Goal: Navigation & Orientation: Find specific page/section

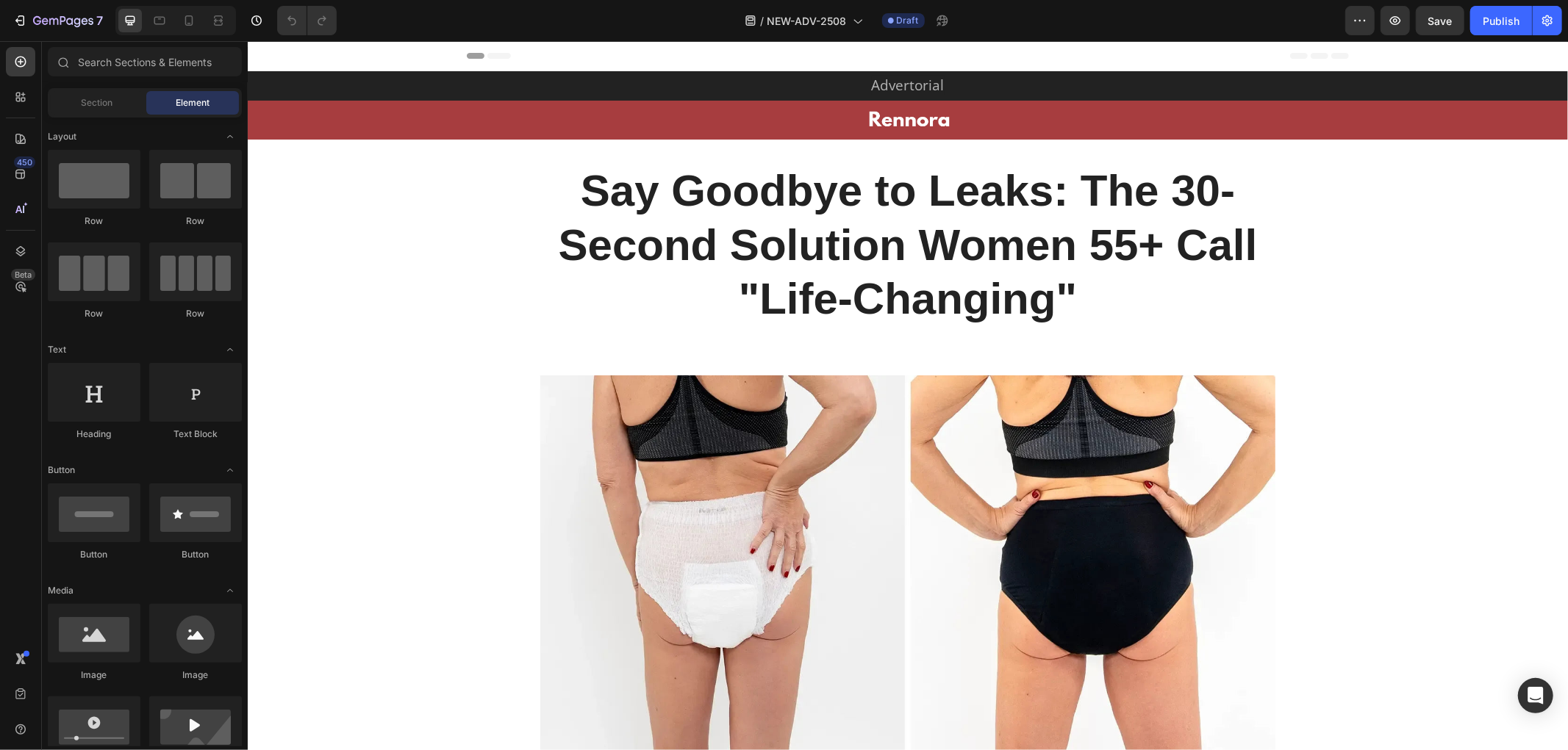
drag, startPoint x: 1567, startPoint y: 66, endPoint x: 1567, endPoint y: 435, distance: 369.0
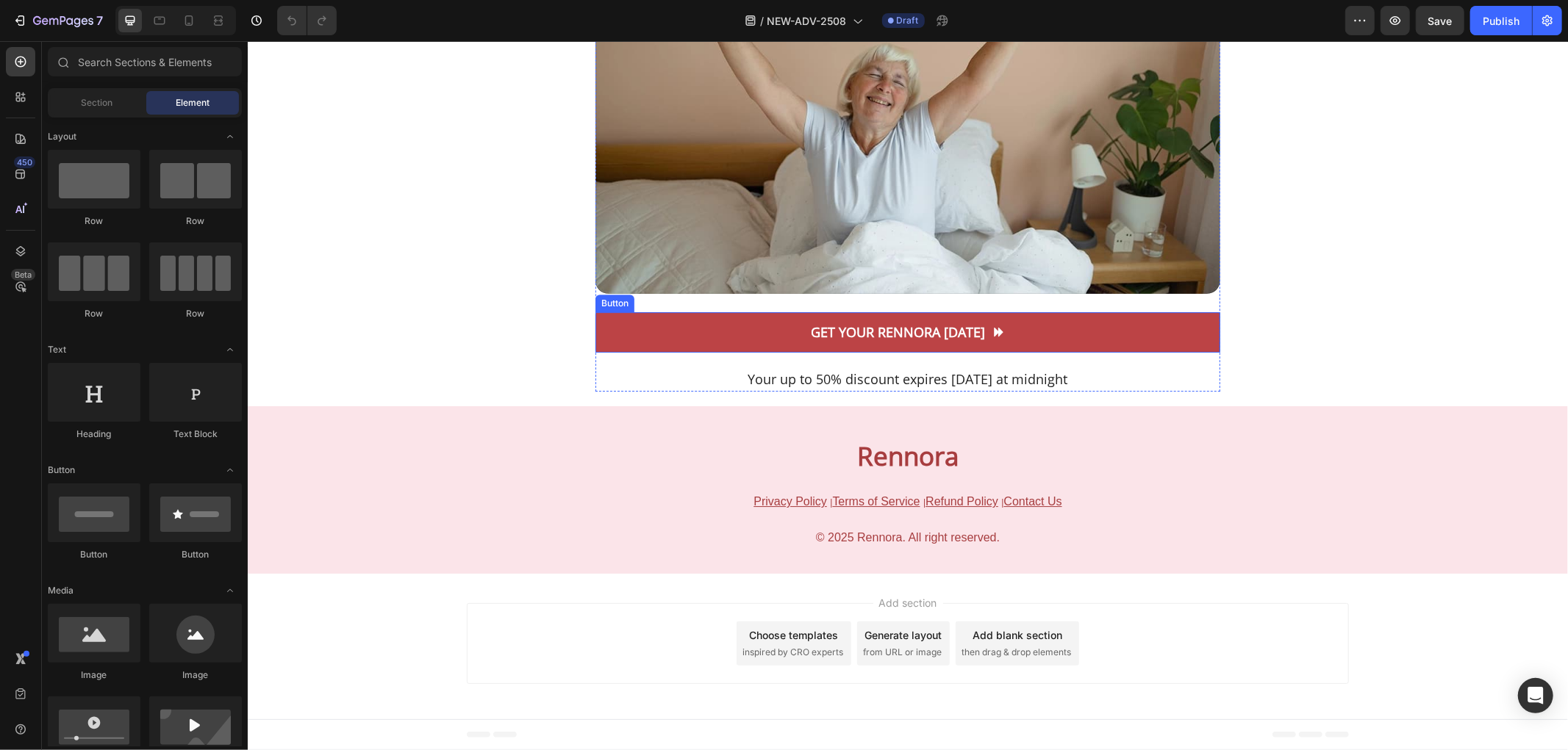
scroll to position [9492, 0]
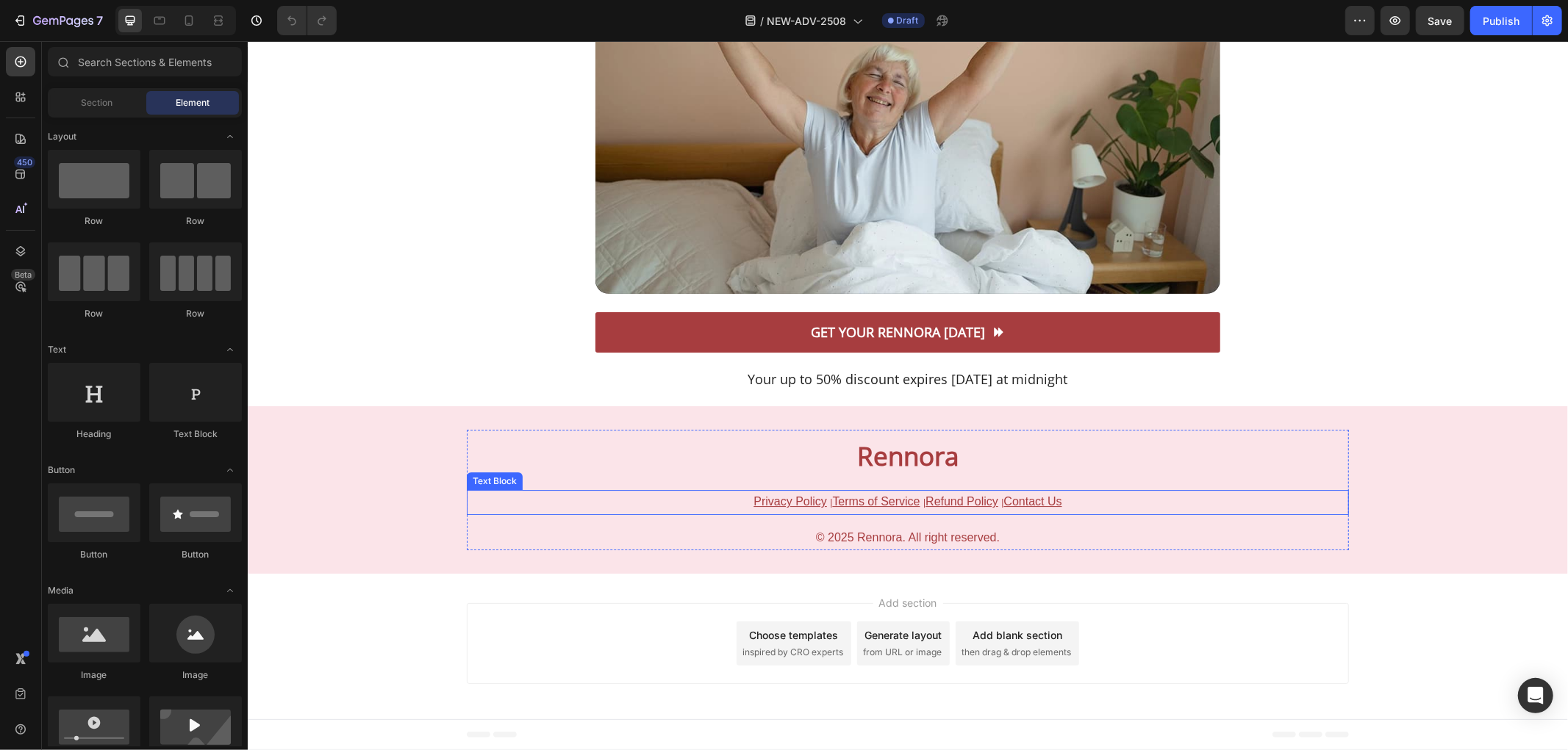
click at [1024, 501] on u "Contact Us" at bounding box center [1032, 501] width 58 height 13
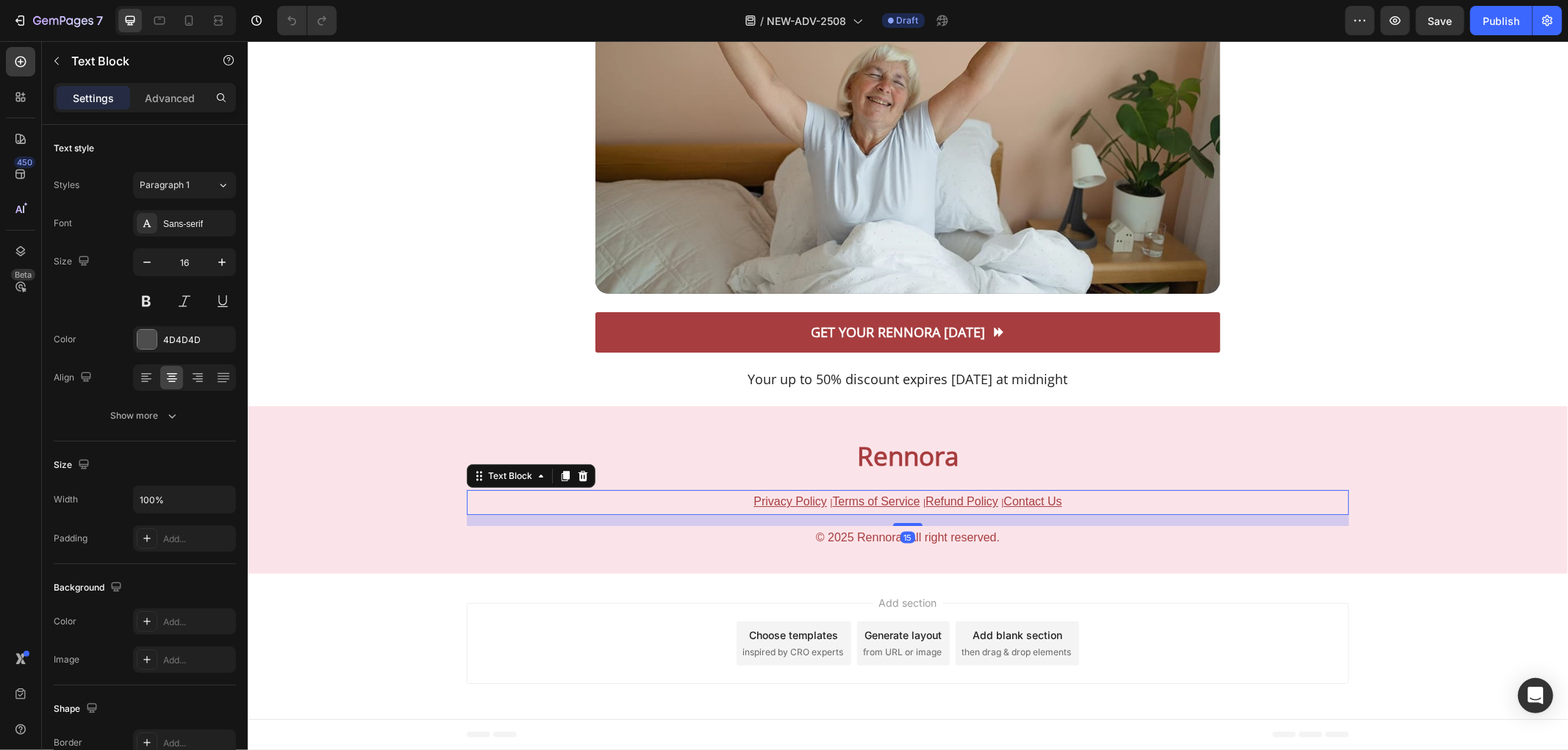
click at [1032, 497] on u "Contact Us" at bounding box center [1032, 501] width 58 height 13
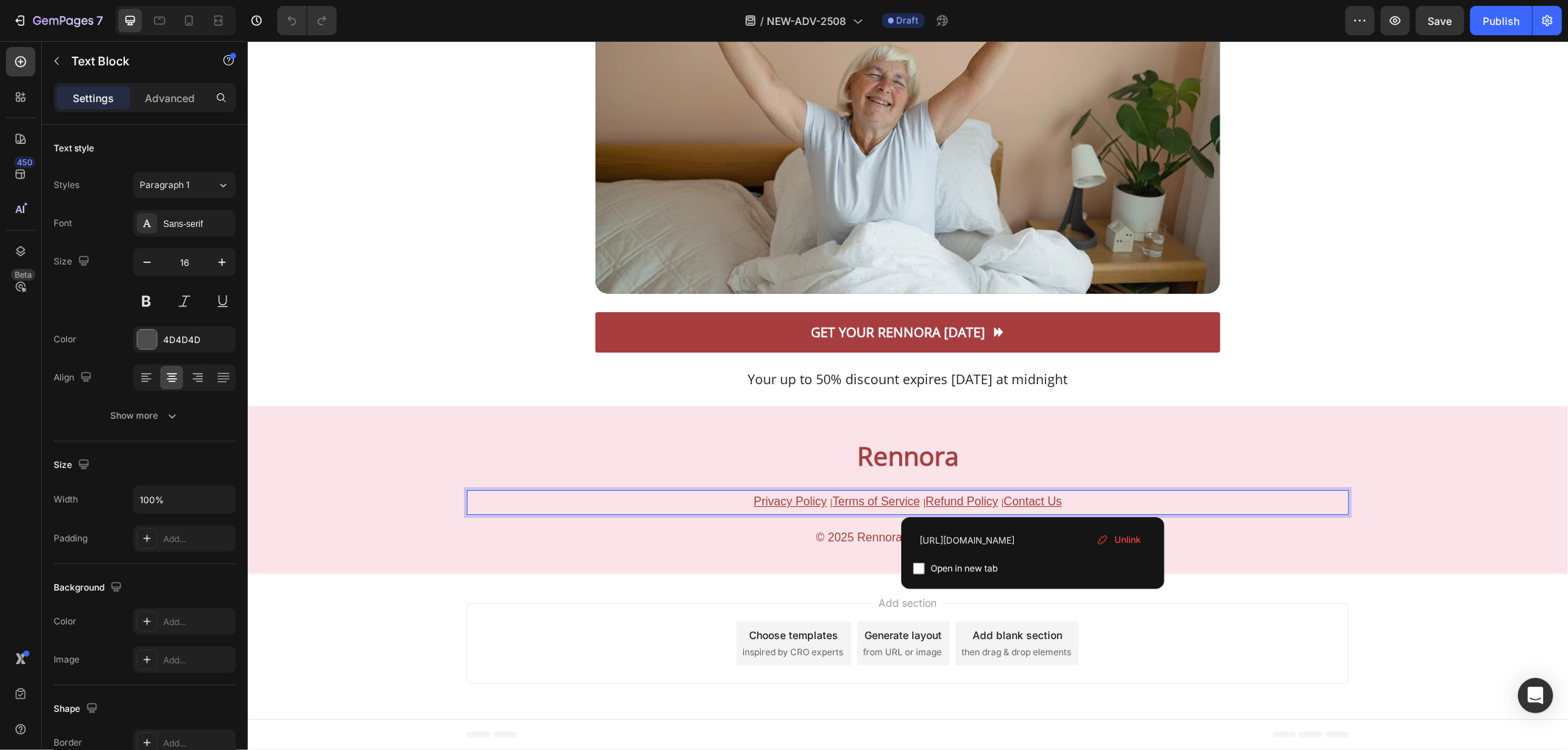
click at [960, 504] on u "Refund Policy" at bounding box center [961, 501] width 73 height 13
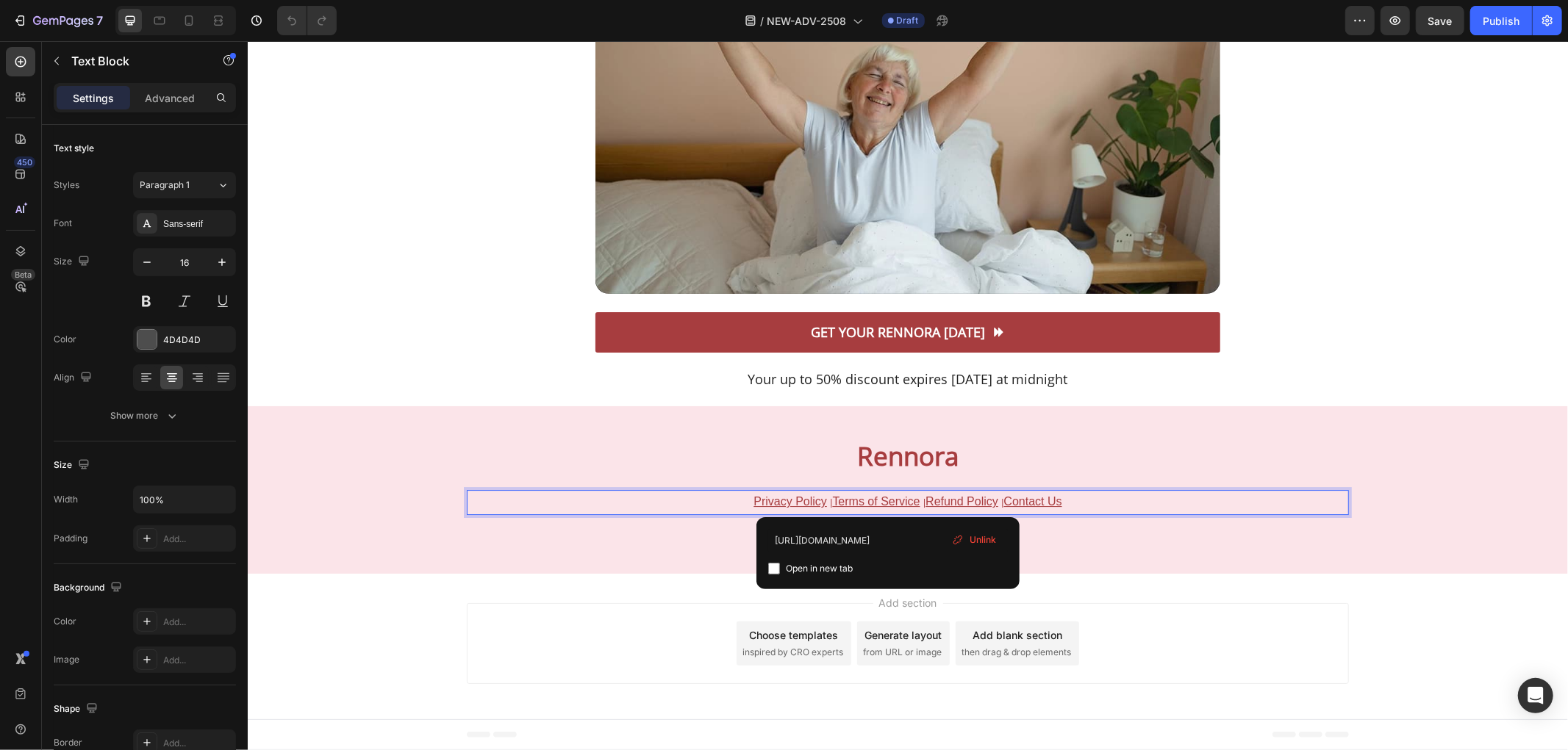
click at [884, 502] on u "Terms of Service" at bounding box center [876, 501] width 88 height 13
click at [772, 504] on u "Privacy Policy" at bounding box center [790, 501] width 74 height 13
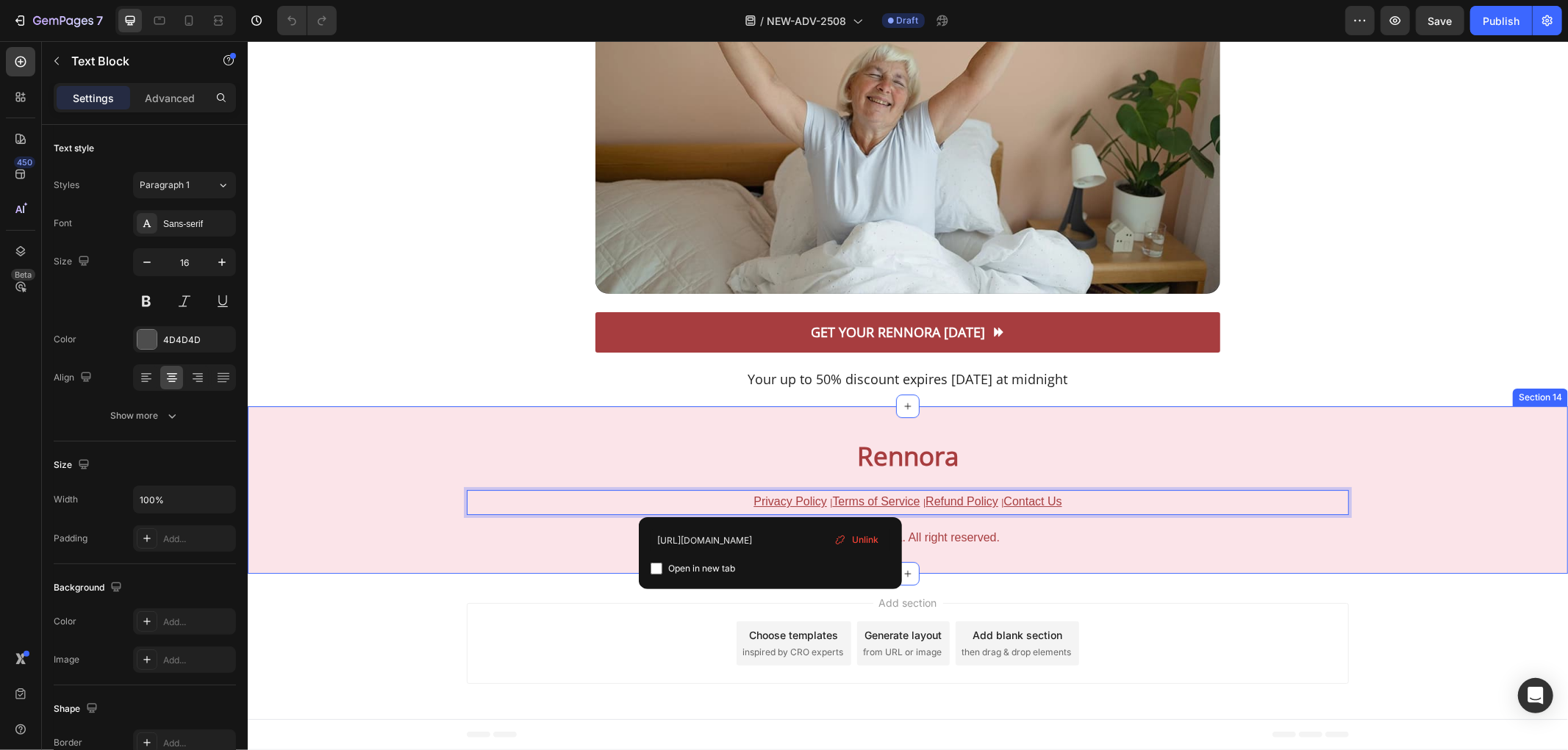
click at [342, 481] on div "Rennora Heading Privacy Policy | Terms of Service | Refund Policy | Contact Us …" at bounding box center [907, 489] width 1321 height 120
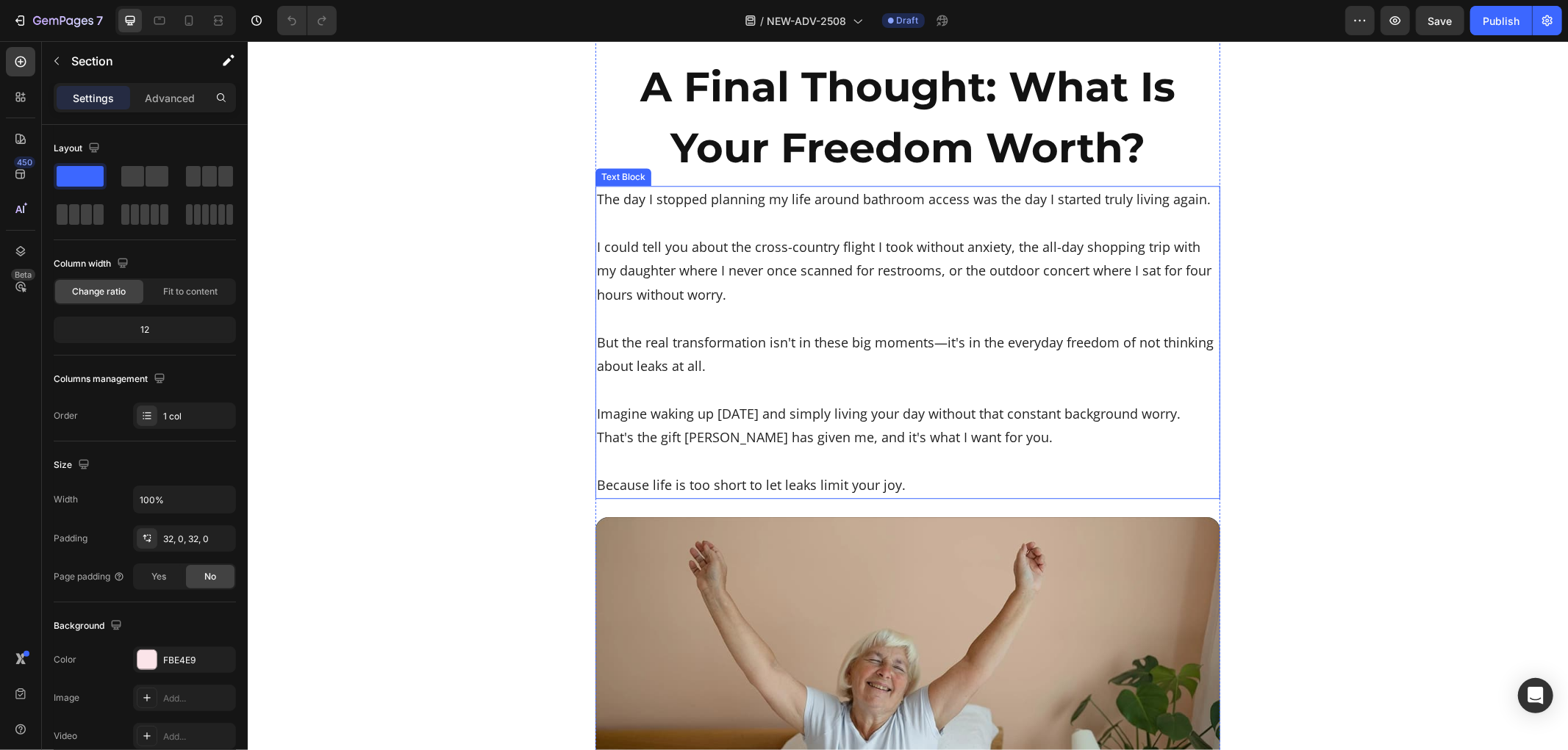
scroll to position [7777, 0]
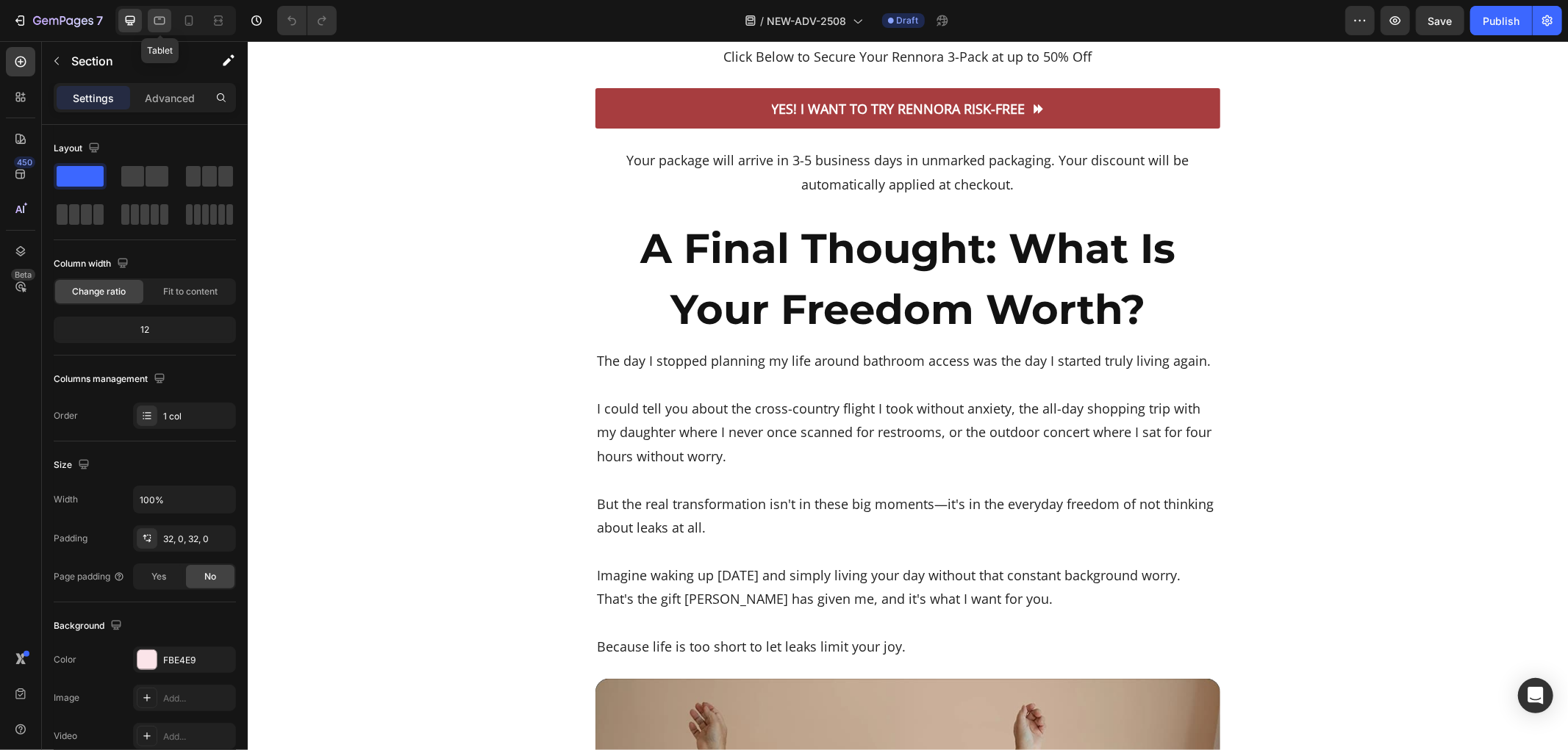
click at [164, 23] on icon at bounding box center [160, 20] width 11 height 8
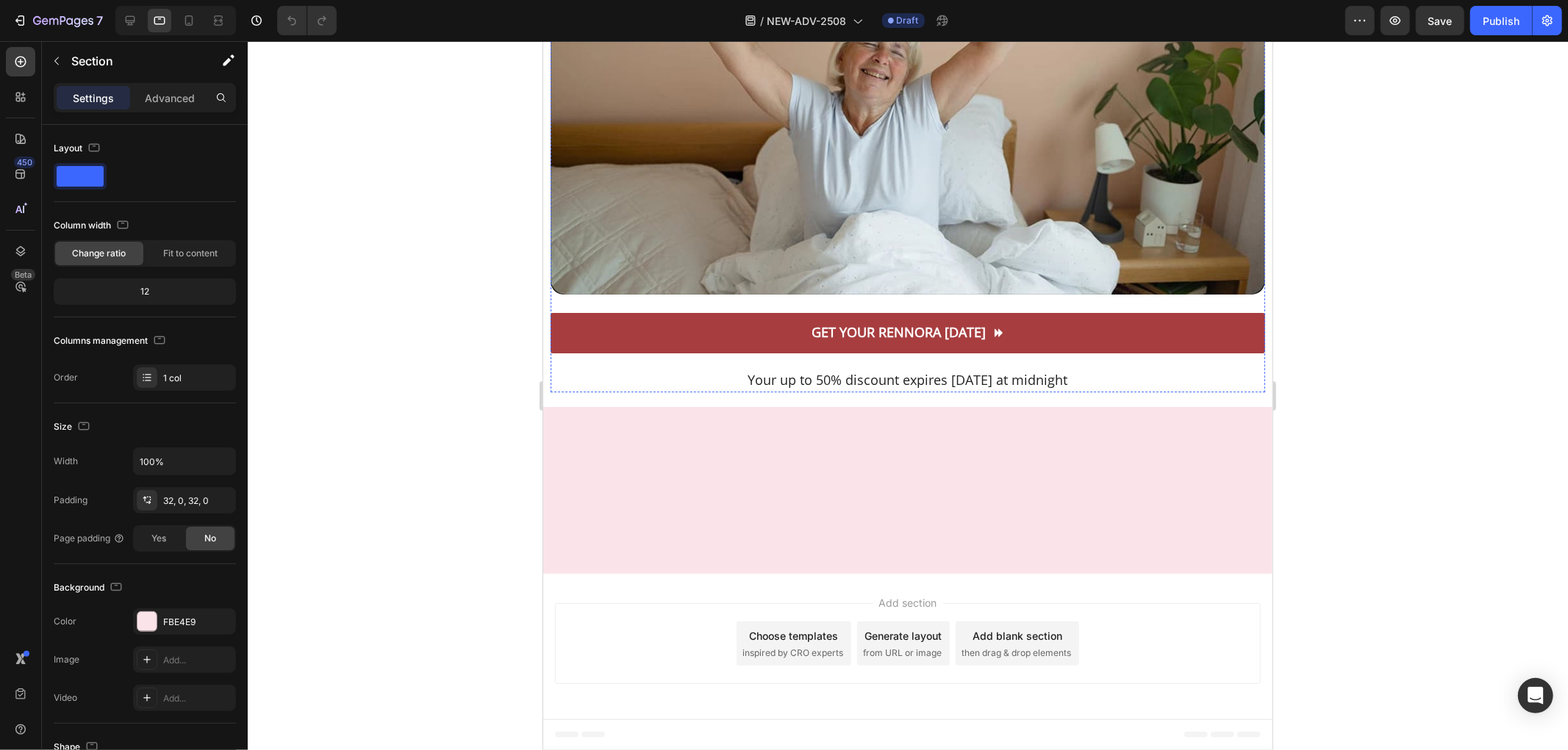
scroll to position [8482, 0]
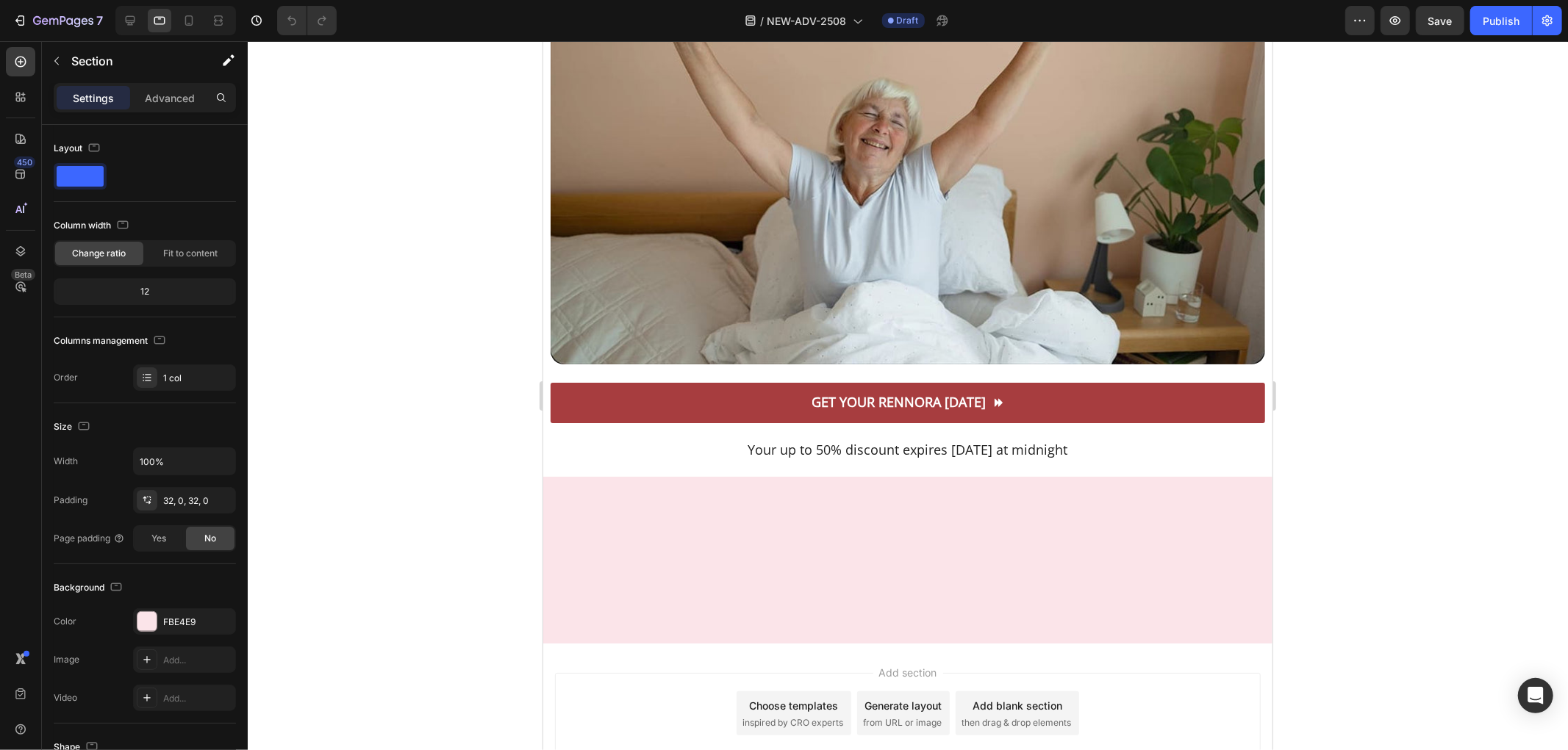
drag, startPoint x: 1406, startPoint y: 435, endPoint x: 1382, endPoint y: 479, distance: 50.1
click at [1406, 446] on div at bounding box center [907, 396] width 1321 height 709
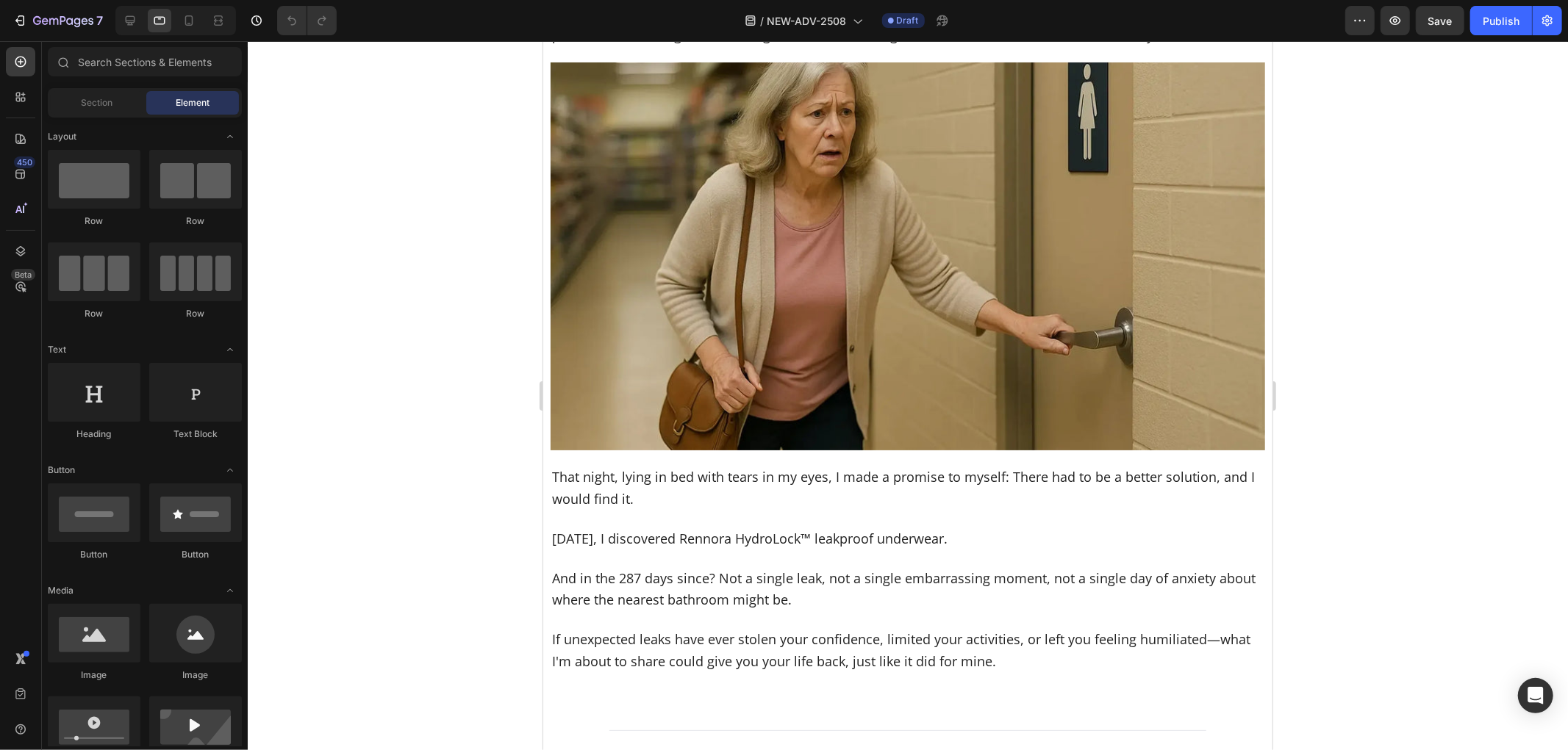
scroll to position [0, 0]
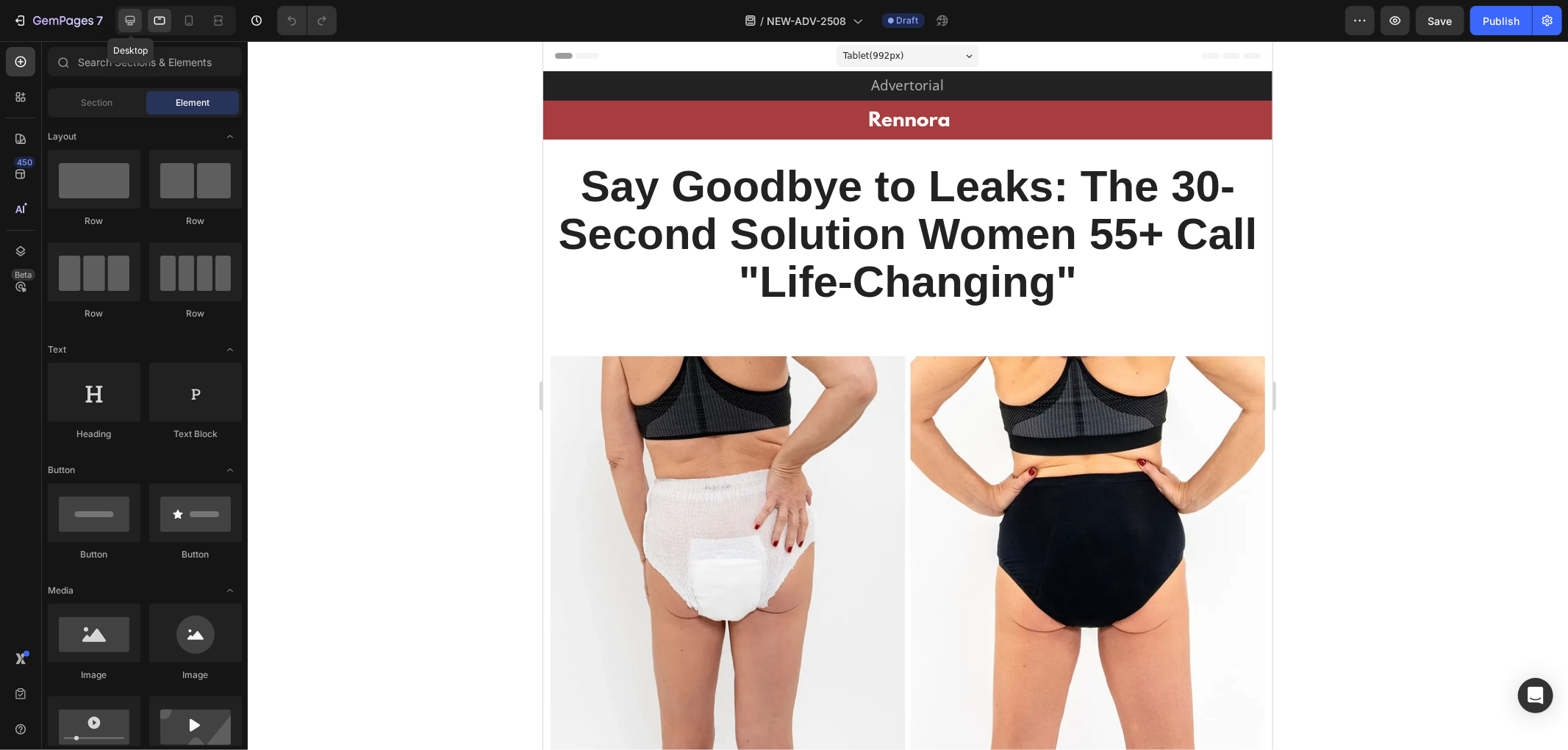
click at [121, 12] on div at bounding box center [129, 20] width 23 height 23
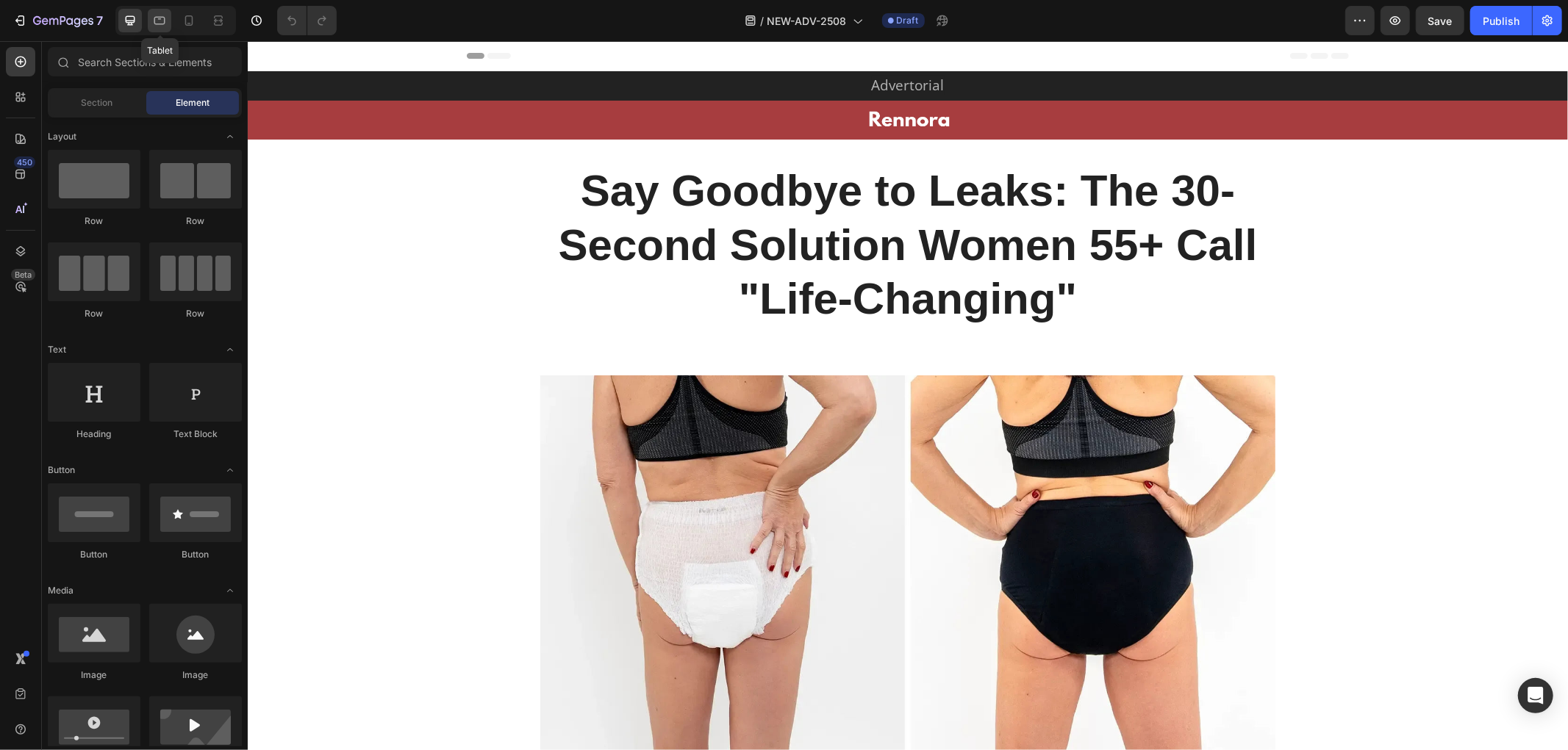
click at [157, 25] on icon at bounding box center [160, 20] width 15 height 15
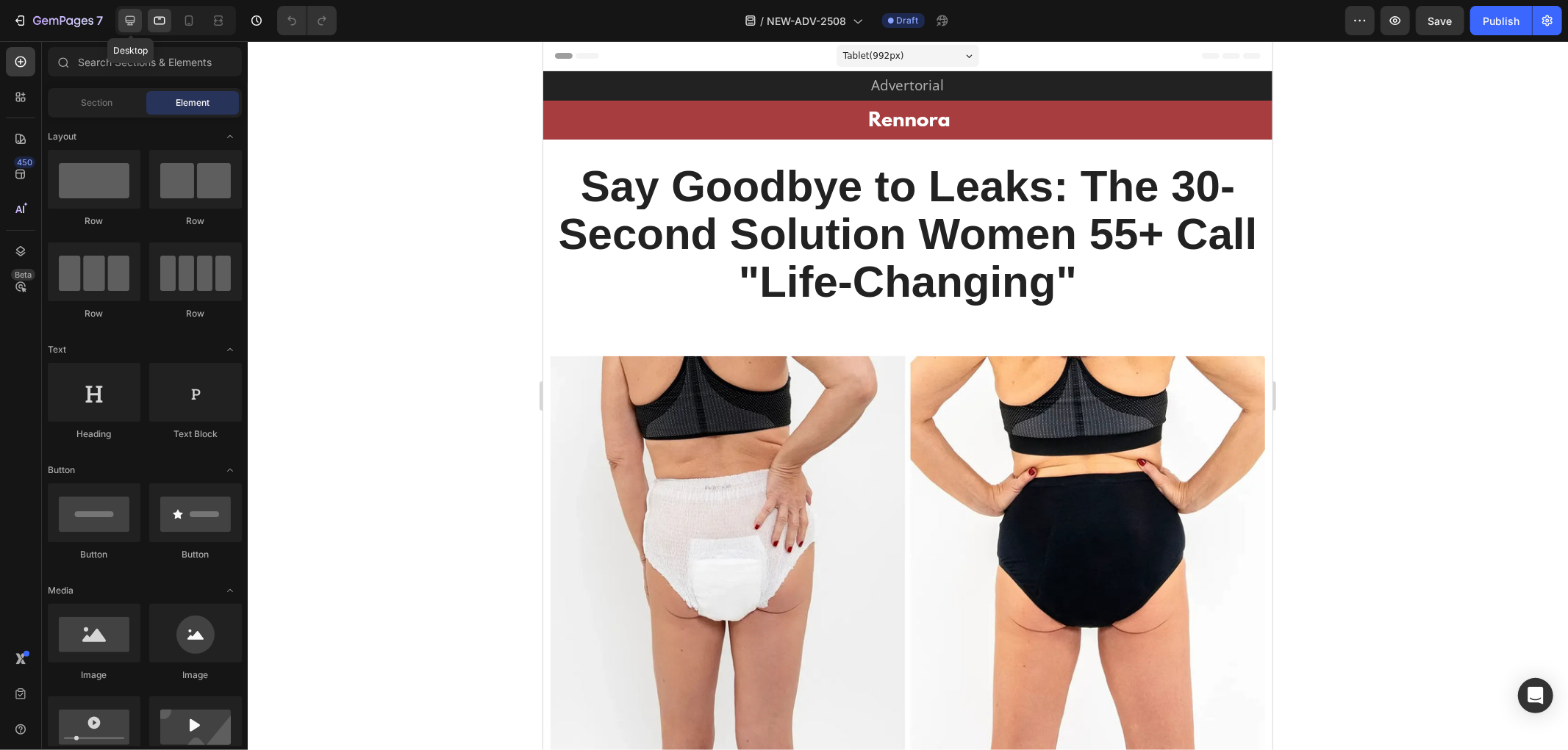
click at [136, 25] on icon at bounding box center [130, 20] width 15 height 15
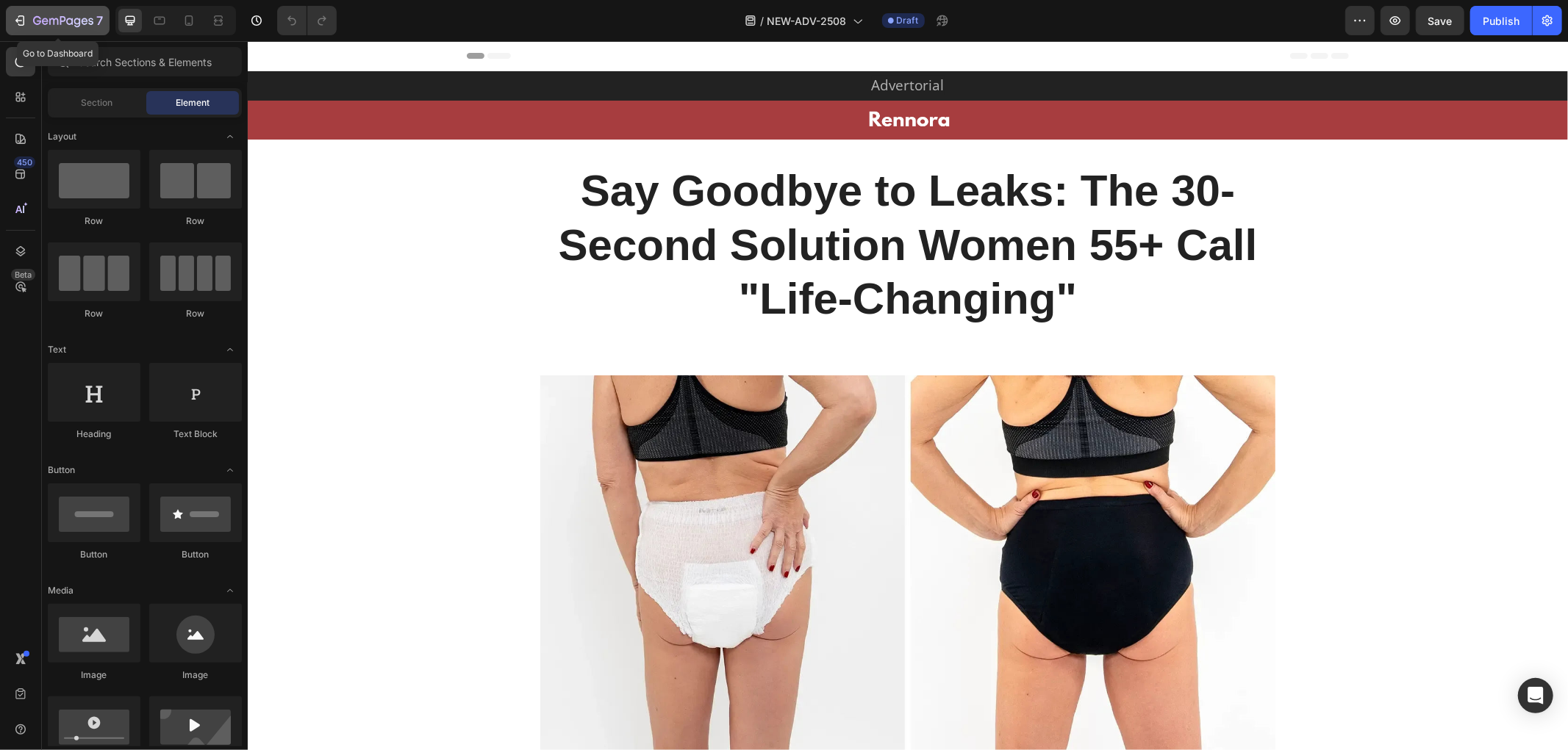
click at [38, 12] on div "7" at bounding box center [68, 20] width 70 height 18
